Goal: Task Accomplishment & Management: Manage account settings

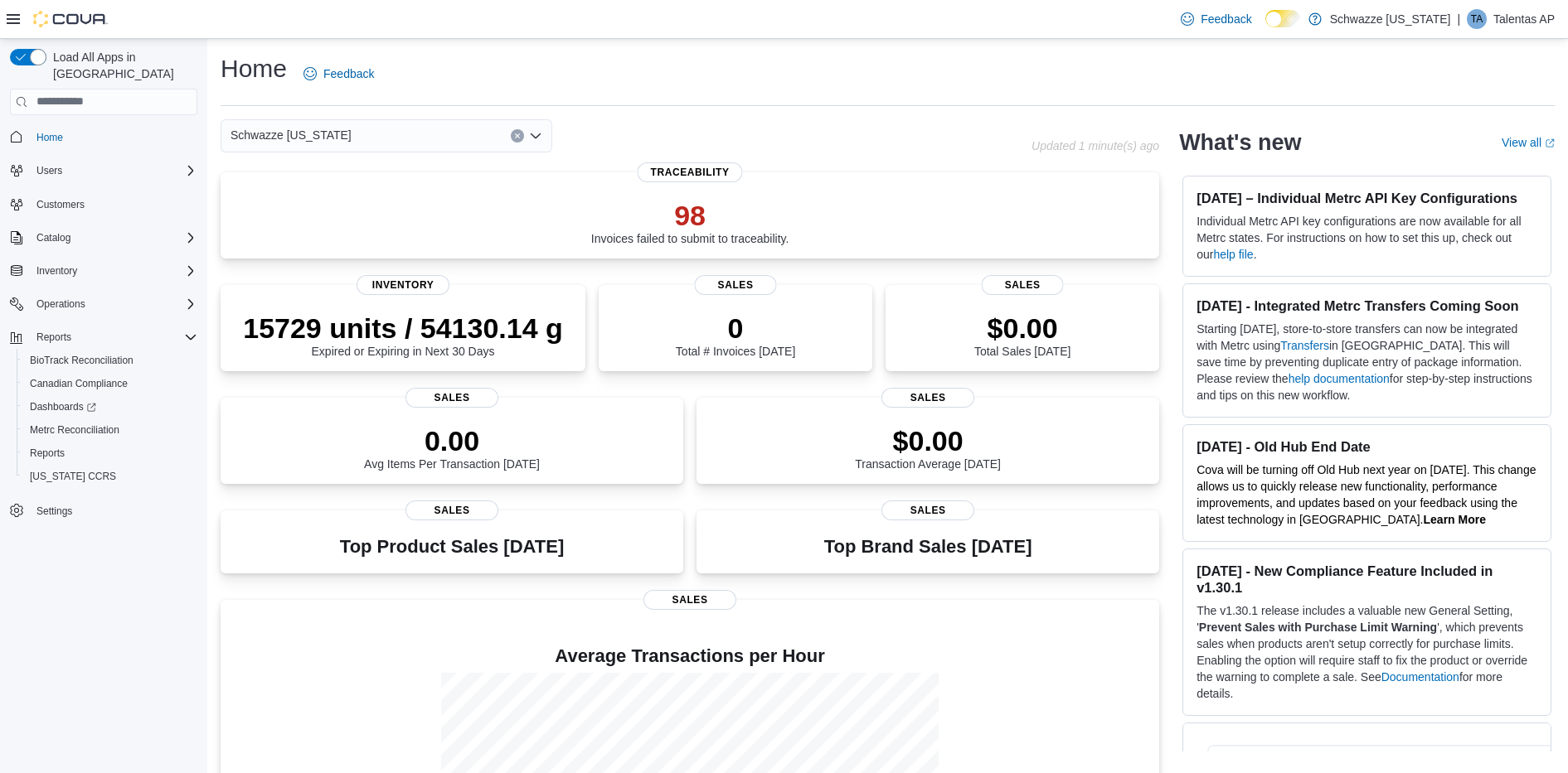
click at [1479, 7] on div "Feedback Dark Mode Schwazze [US_STATE] | [PERSON_NAME] AP" at bounding box center [1364, 19] width 381 height 33
click at [1484, 24] on div "TA" at bounding box center [1476, 19] width 20 height 20
click at [1433, 163] on span "Sign Out" at bounding box center [1446, 163] width 44 height 17
